Goal: Task Accomplishment & Management: Manage account settings

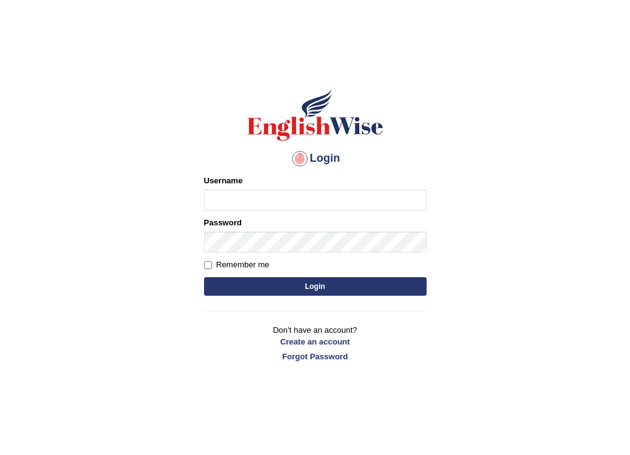
type input "h"
type input "H"
type input "simmukhokhar@gmail.com"
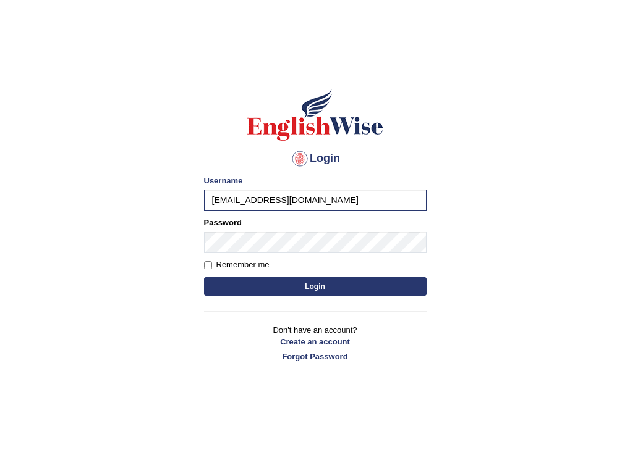
click at [297, 289] on button "Login" at bounding box center [315, 286] width 222 height 19
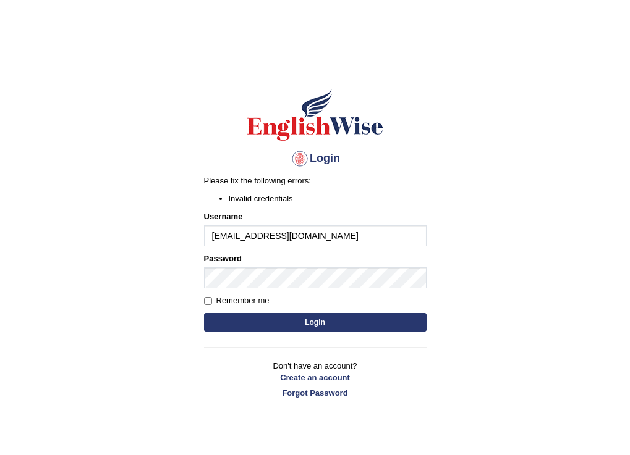
click at [330, 234] on input "[EMAIL_ADDRESS][DOMAIN_NAME]" at bounding box center [315, 236] width 222 height 21
type input "simmukhokhar"
click at [352, 322] on button "Login" at bounding box center [315, 322] width 222 height 19
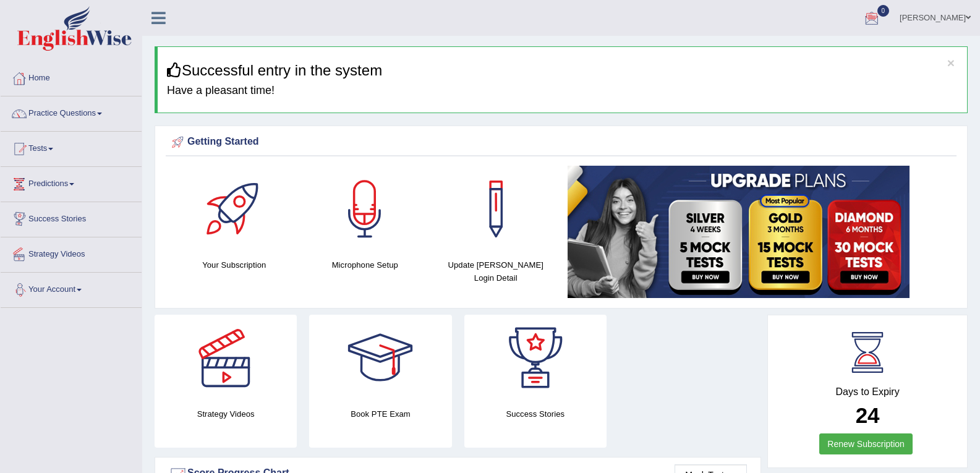
click at [82, 290] on span at bounding box center [79, 290] width 5 height 2
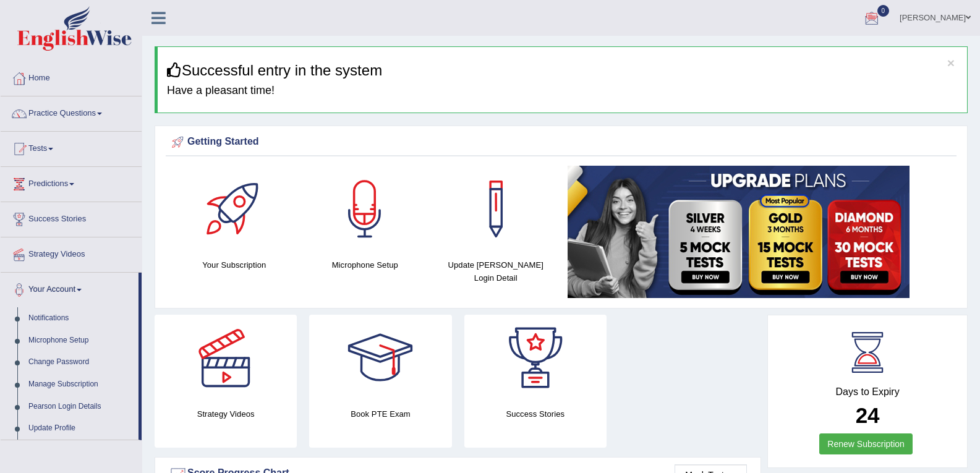
click at [629, 16] on link "[PERSON_NAME]" at bounding box center [935, 16] width 90 height 32
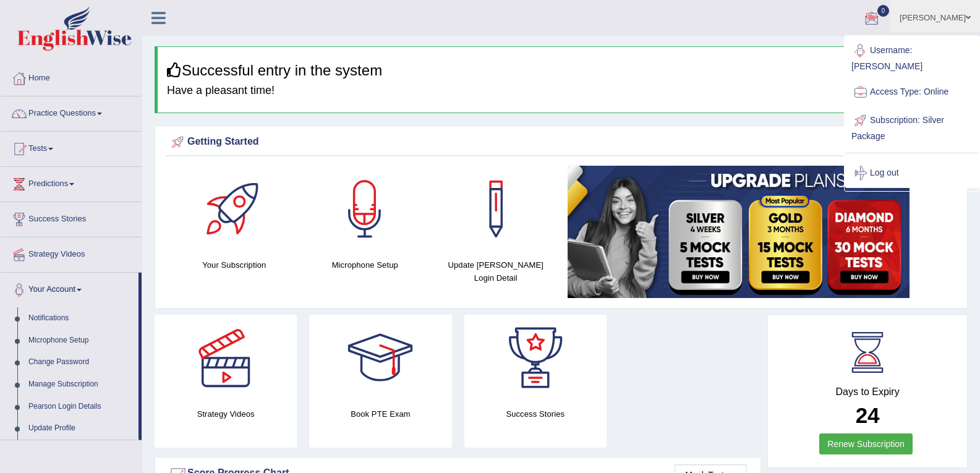
click at [629, 52] on link "Username: [PERSON_NAME]" at bounding box center [911, 56] width 133 height 41
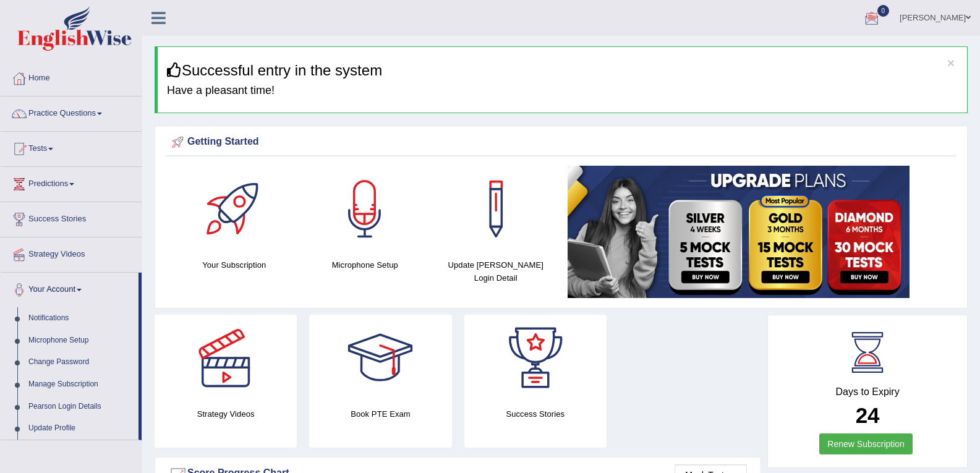
click at [629, 15] on link "[PERSON_NAME]" at bounding box center [935, 16] width 90 height 32
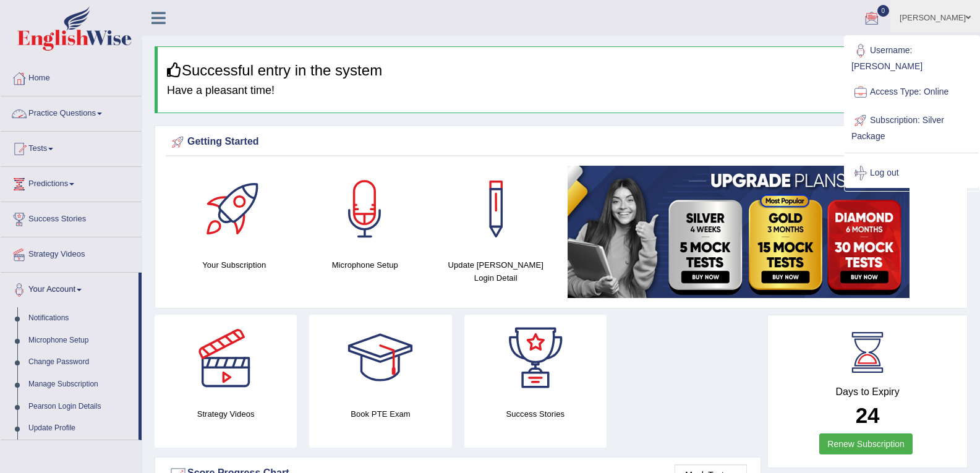
click at [29, 79] on link "Home" at bounding box center [71, 76] width 141 height 31
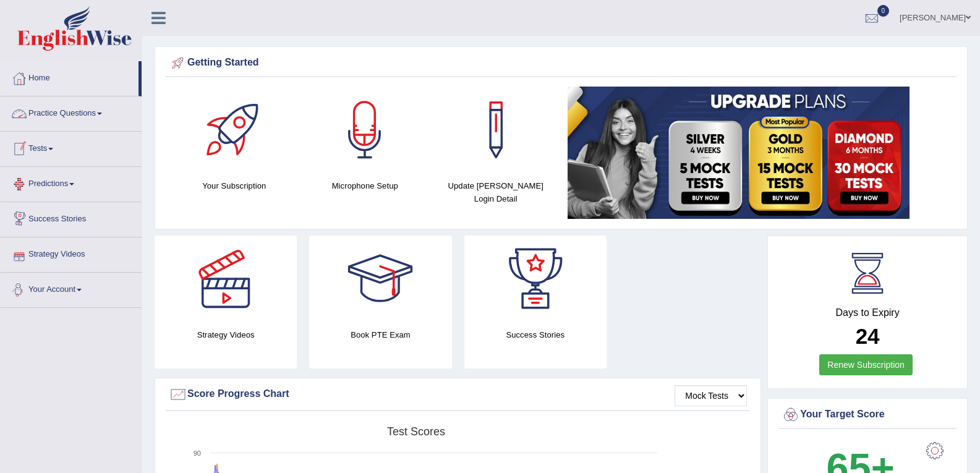
click at [80, 282] on link "Your Account" at bounding box center [71, 288] width 141 height 31
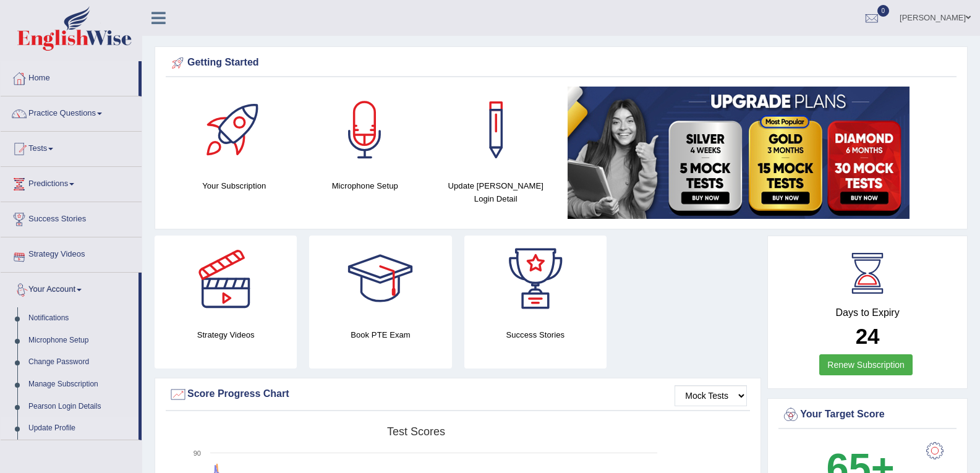
click at [46, 429] on link "Update Profile" at bounding box center [81, 428] width 116 height 22
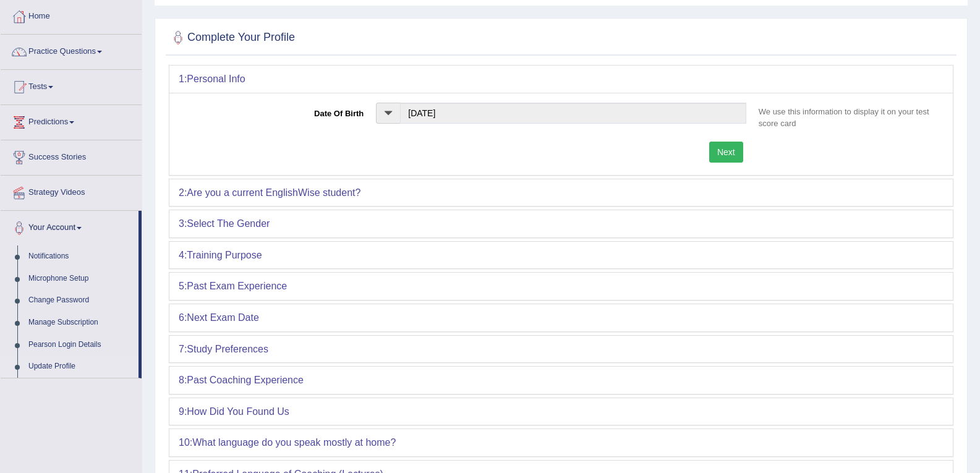
scroll to position [124, 0]
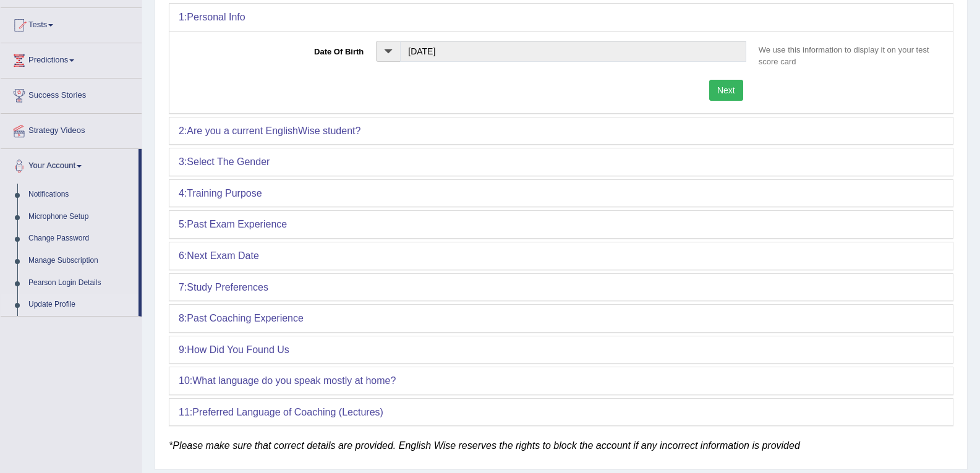
click at [238, 191] on b "Training Purpose" at bounding box center [224, 193] width 75 height 11
click at [235, 185] on div "4: Training Purpose" at bounding box center [560, 193] width 783 height 27
click at [723, 93] on button "Next" at bounding box center [726, 90] width 34 height 21
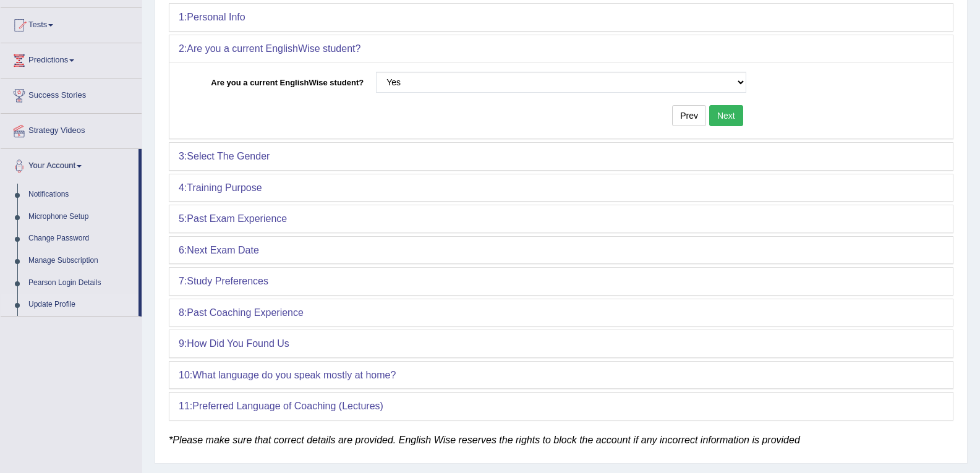
click at [733, 117] on button "Next" at bounding box center [726, 115] width 34 height 21
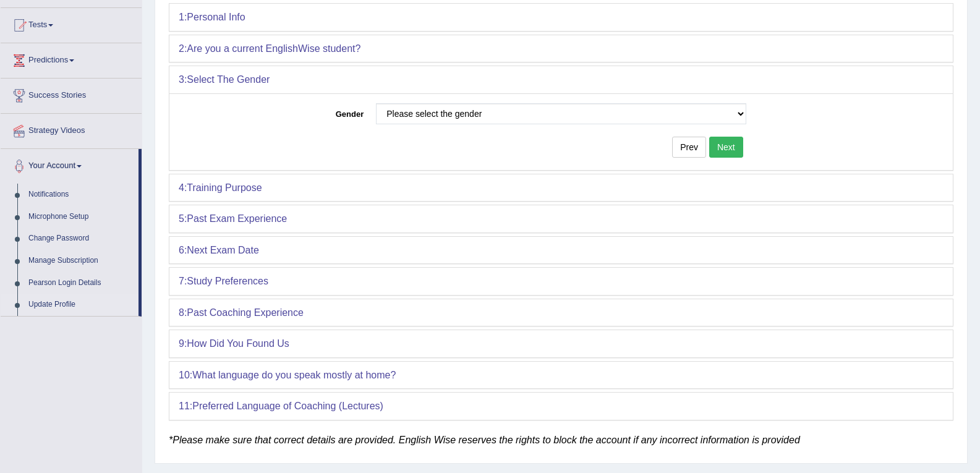
click at [730, 142] on button "Next" at bounding box center [726, 147] width 34 height 21
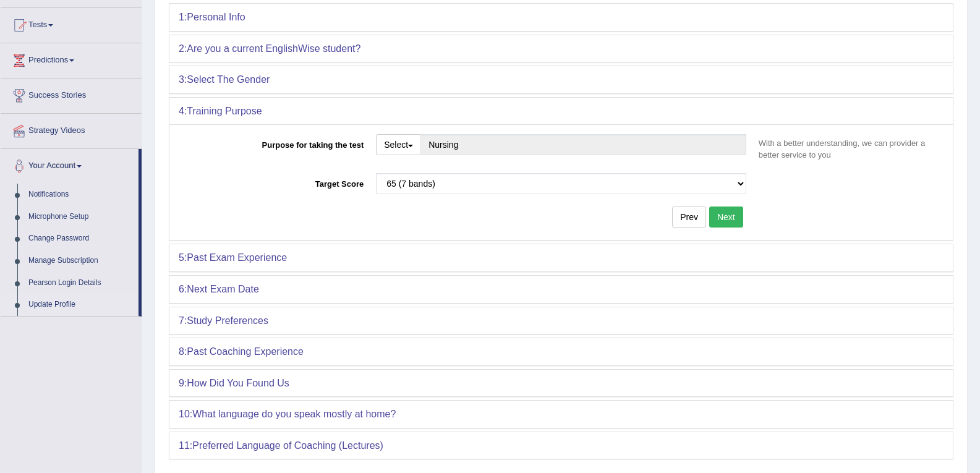
click at [737, 219] on button "Next" at bounding box center [726, 216] width 34 height 21
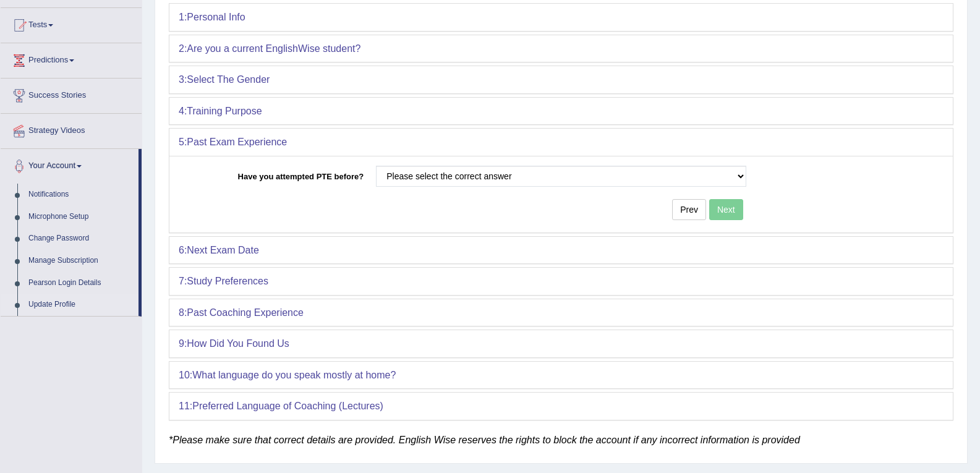
click at [737, 219] on div "Prev Next" at bounding box center [465, 211] width 573 height 24
click at [310, 252] on div "6: Next Exam Date" at bounding box center [560, 250] width 783 height 27
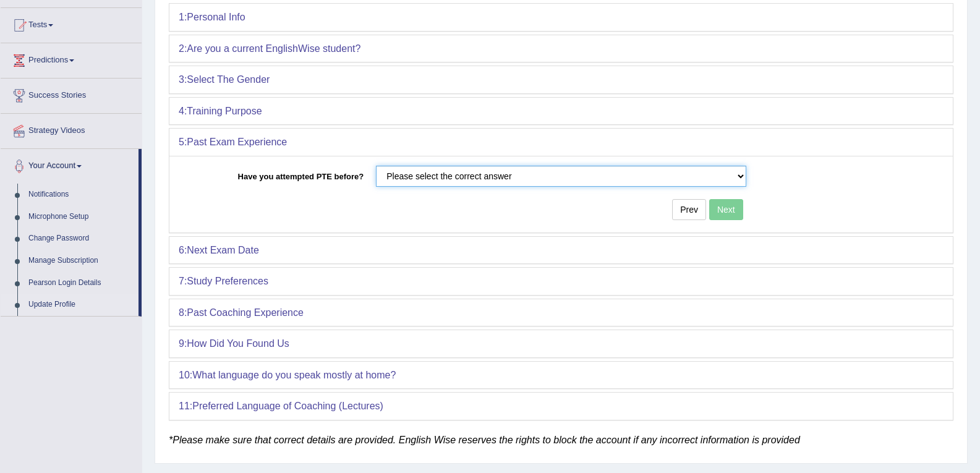
click at [735, 176] on select "Please select the correct answer No Yes" at bounding box center [561, 176] width 370 height 21
select select "Yes"
click at [376, 166] on select "Please select the correct answer No Yes" at bounding box center [561, 176] width 370 height 21
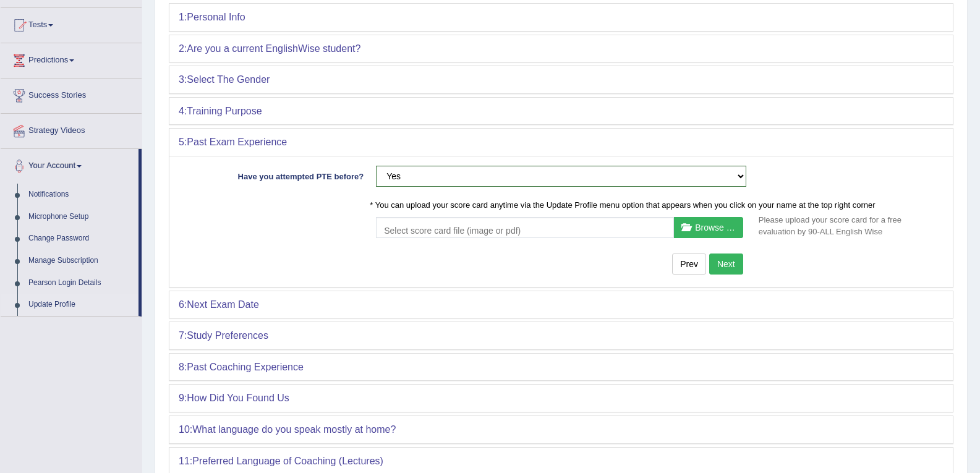
click at [725, 258] on button "Next" at bounding box center [726, 263] width 34 height 21
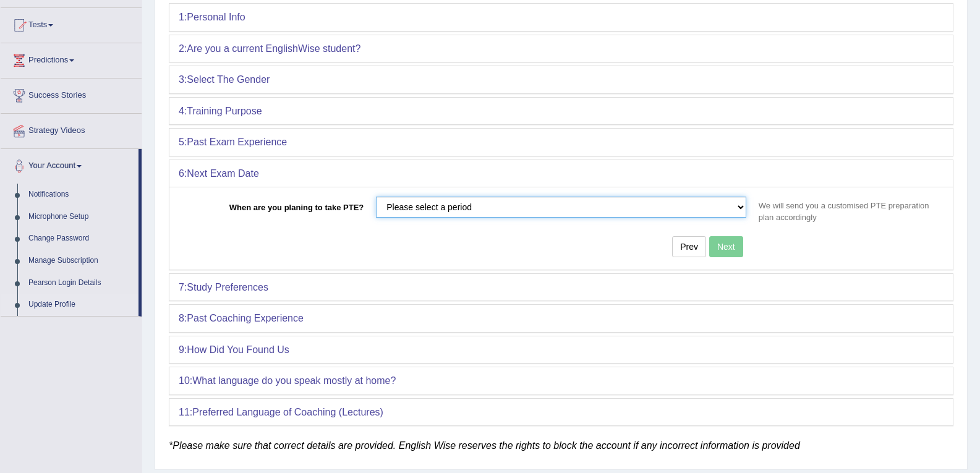
click at [738, 209] on select "Please select a period in less than 30 days between 30 and 60 days after 60 days" at bounding box center [561, 207] width 370 height 21
select select "in less than 30 days"
click at [376, 197] on select "Please select a period in less than 30 days between 30 and 60 days after 60 days" at bounding box center [561, 207] width 370 height 21
click at [738, 245] on button "Next" at bounding box center [726, 246] width 34 height 21
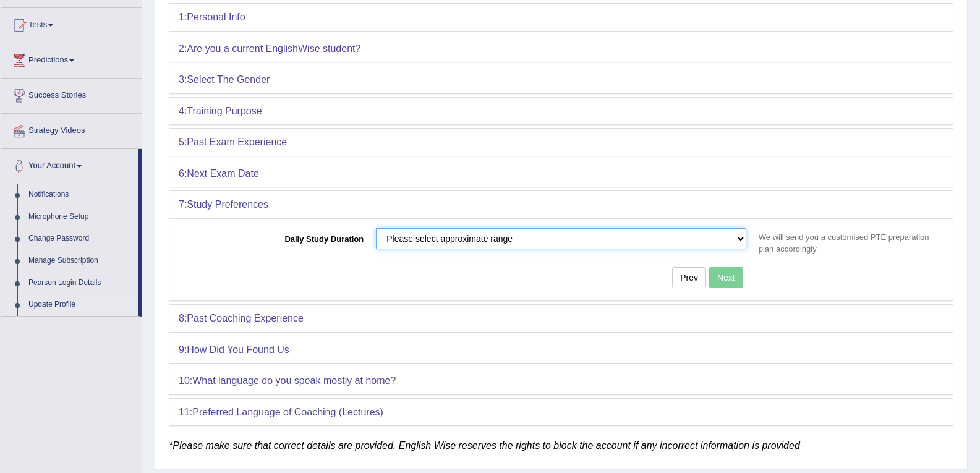
click at [726, 237] on select "Please select approximate range less than 2 hours between 2 and 4 hours more th…" at bounding box center [561, 238] width 370 height 21
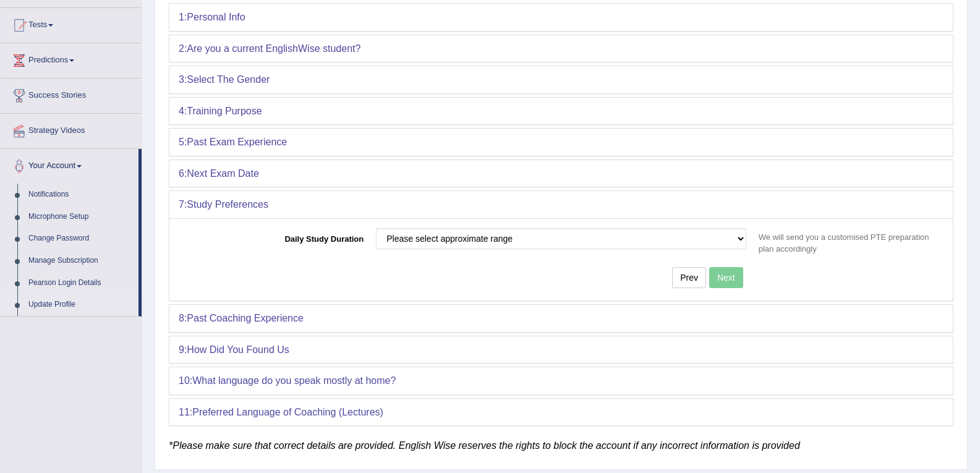
click at [281, 250] on div "Daily Study Duration Please select approximate range less than 2 hours between …" at bounding box center [561, 244] width 764 height 33
click at [282, 320] on b "Past Coaching Experience" at bounding box center [245, 318] width 117 height 11
click at [80, 166] on link "Your Account" at bounding box center [70, 164] width 138 height 31
